Goal: Navigation & Orientation: Find specific page/section

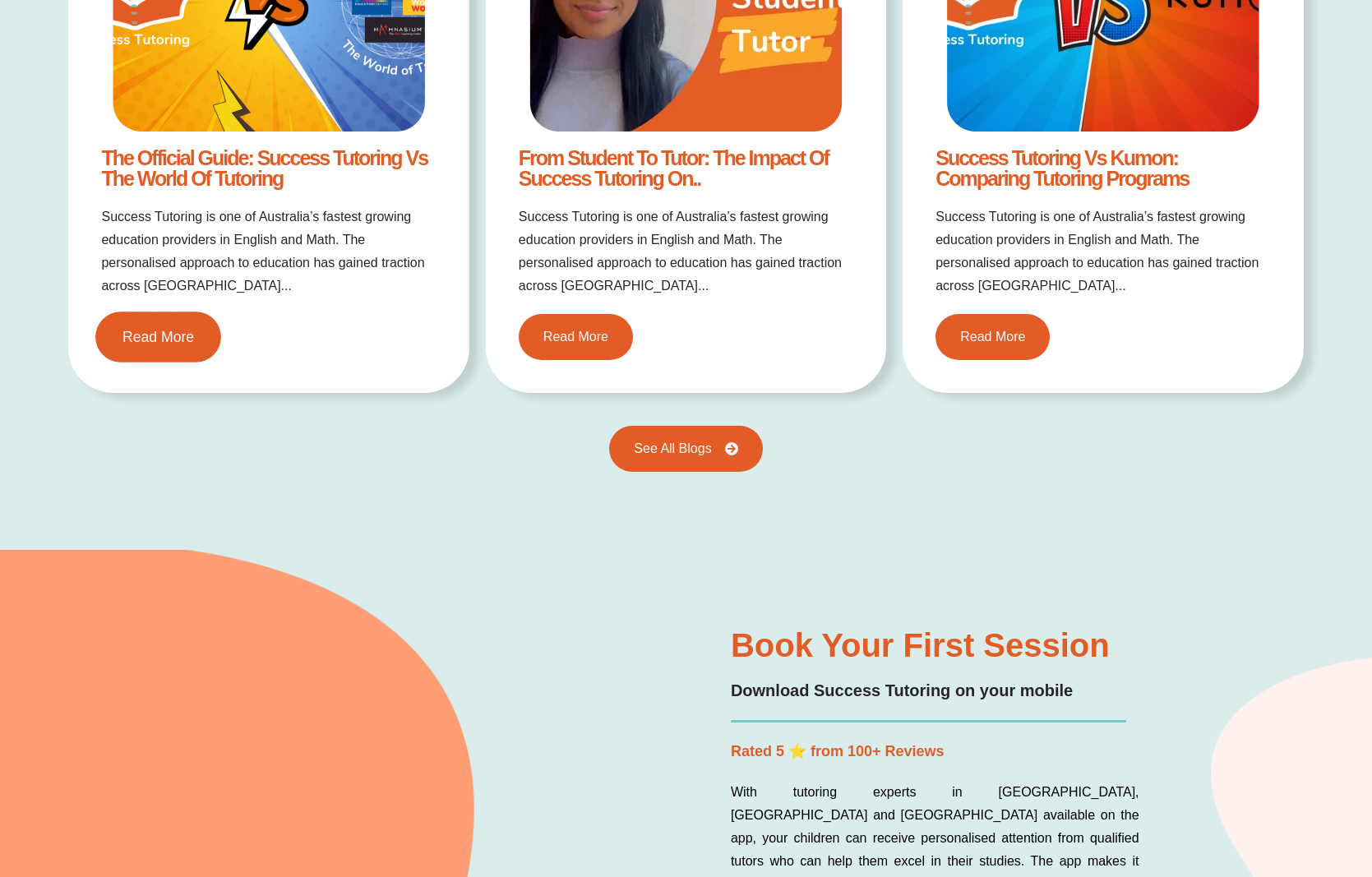
scroll to position [3522, 0]
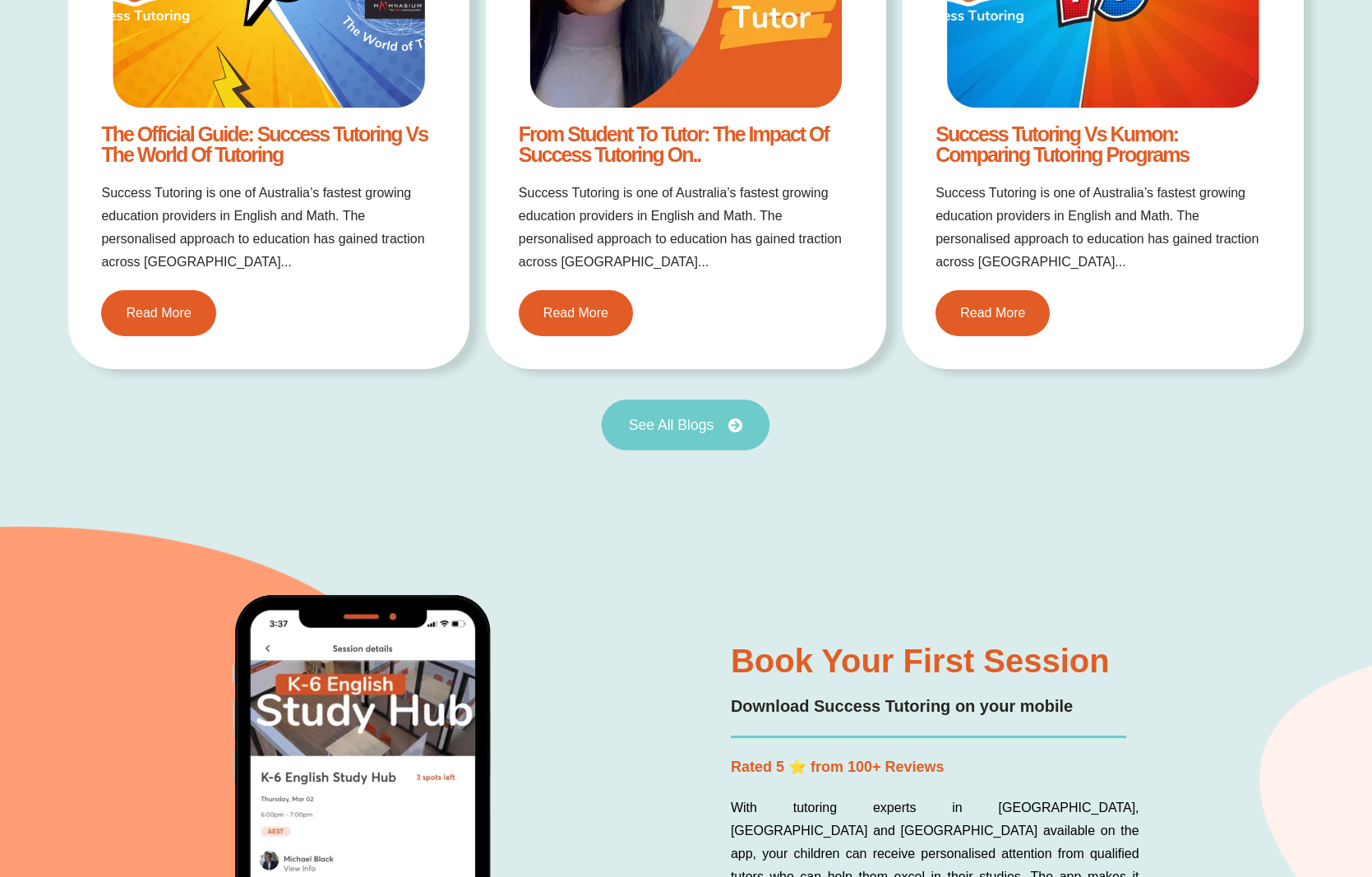
click at [727, 428] on span "See All Blogs" at bounding box center [686, 425] width 114 height 15
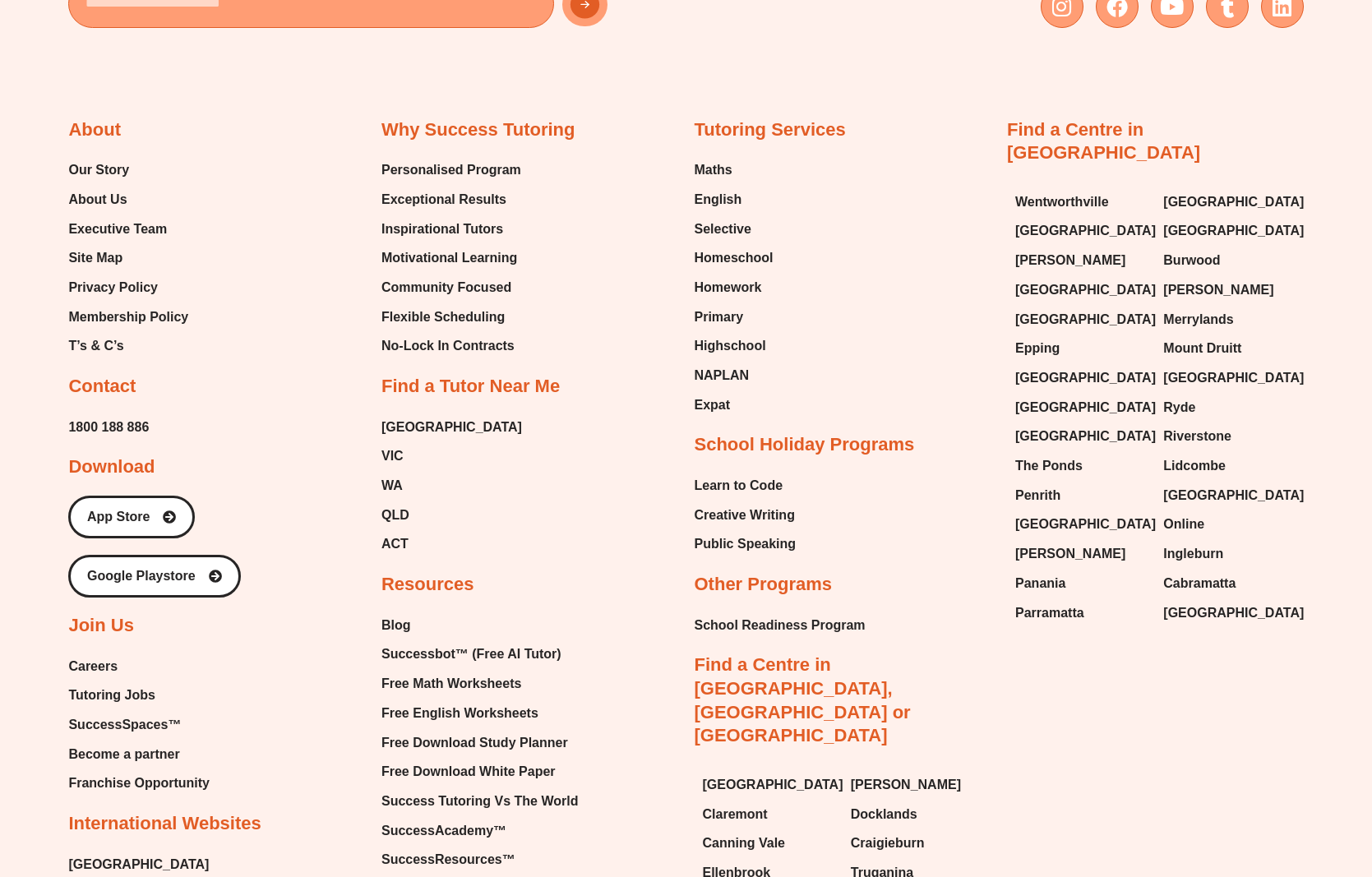
scroll to position [2516, 0]
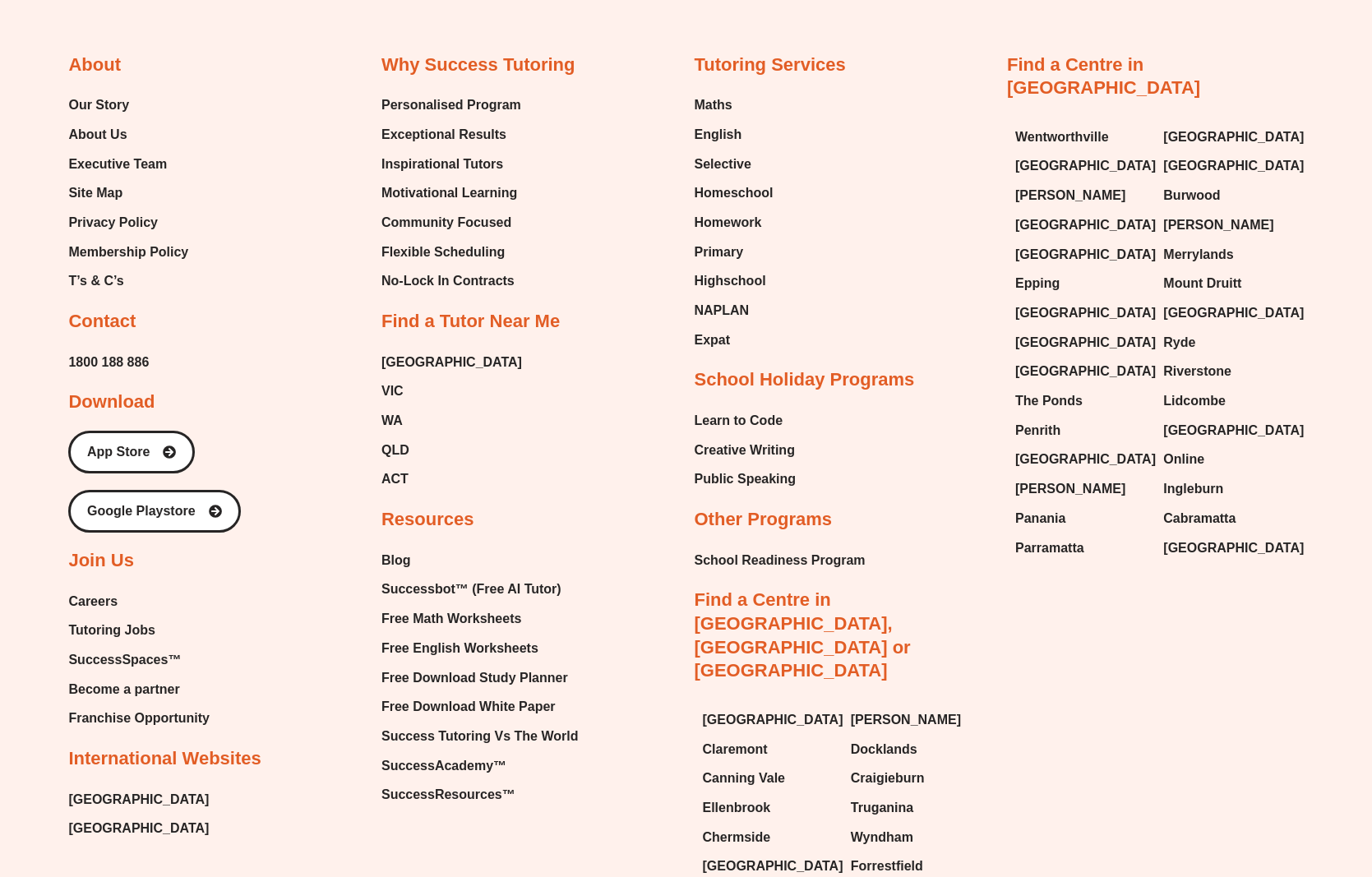
click at [130, 618] on span "Tutoring Jobs" at bounding box center [111, 630] width 86 height 25
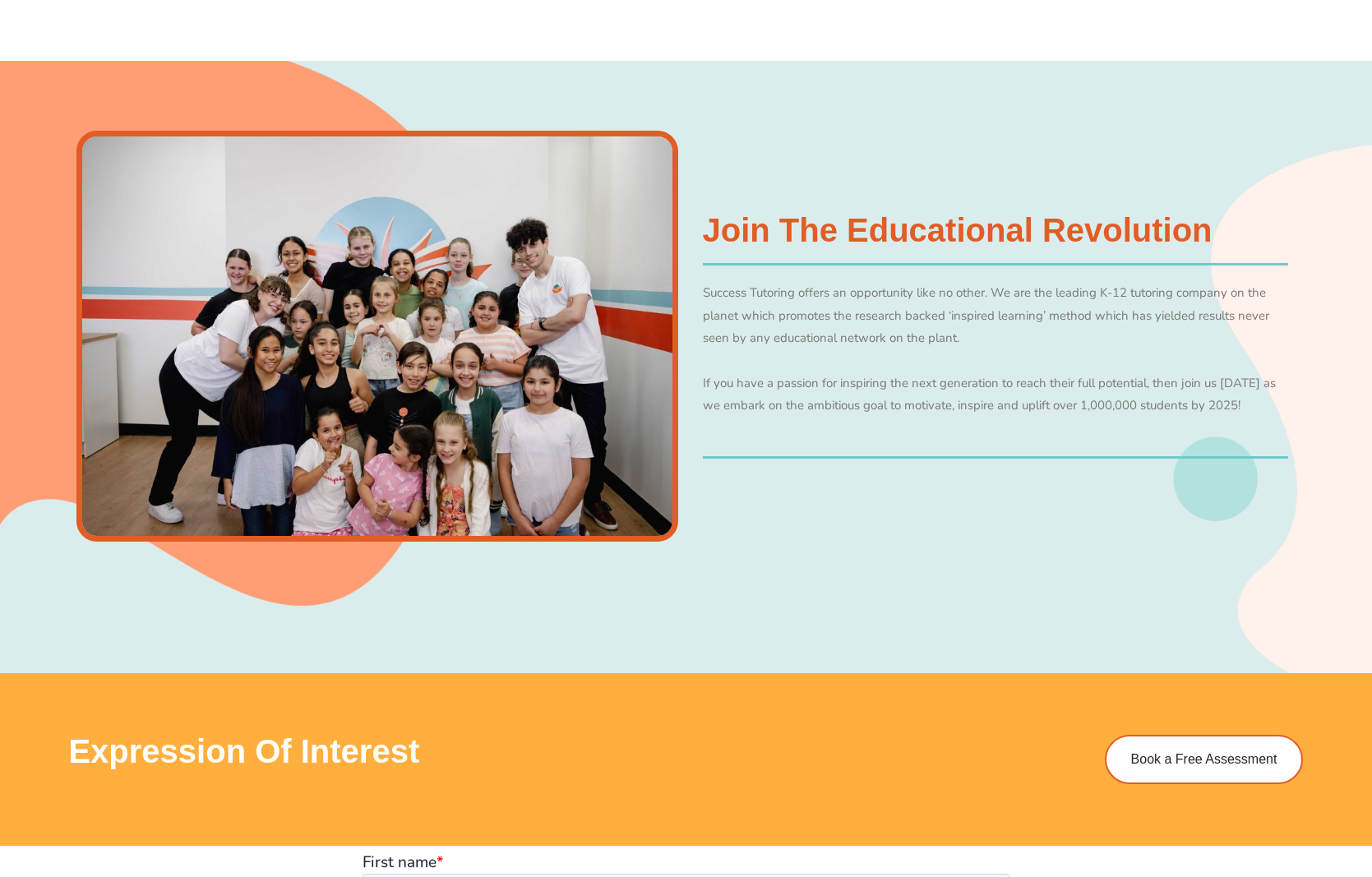
scroll to position [1091, 0]
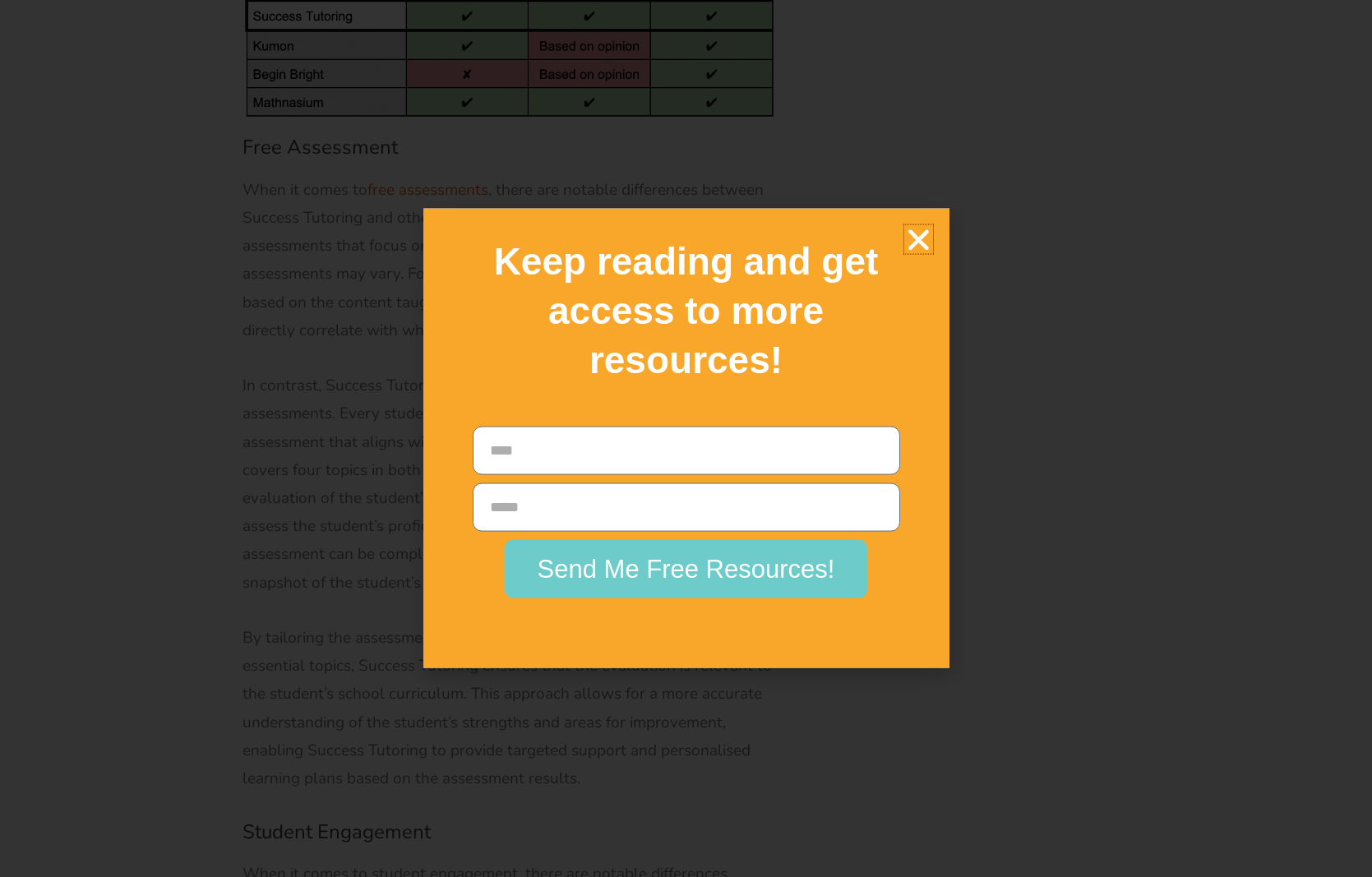
scroll to position [5871, 0]
